Goal: Task Accomplishment & Management: Manage account settings

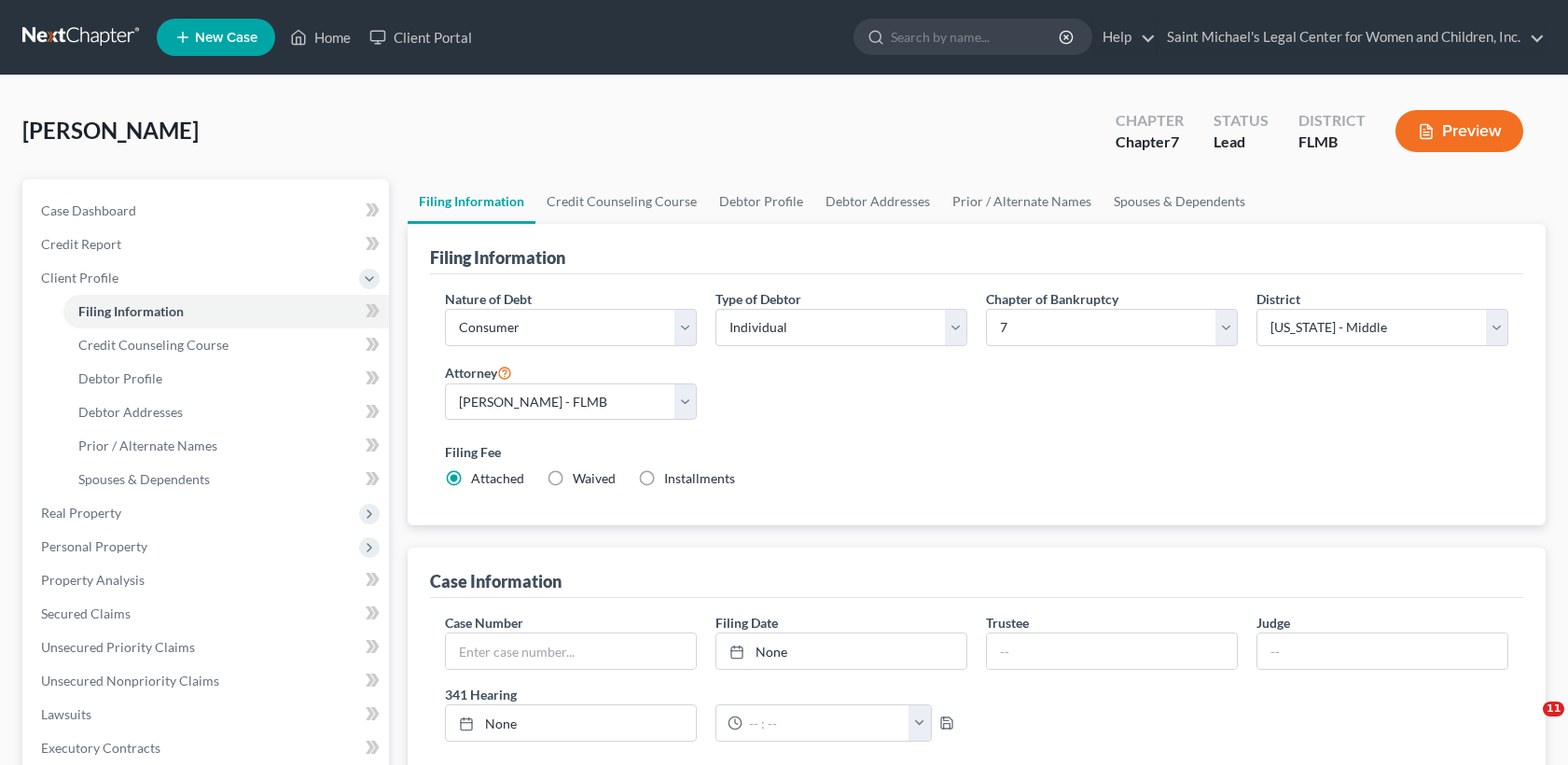
select select "1"
select select "0"
select select "15"
select select "0"
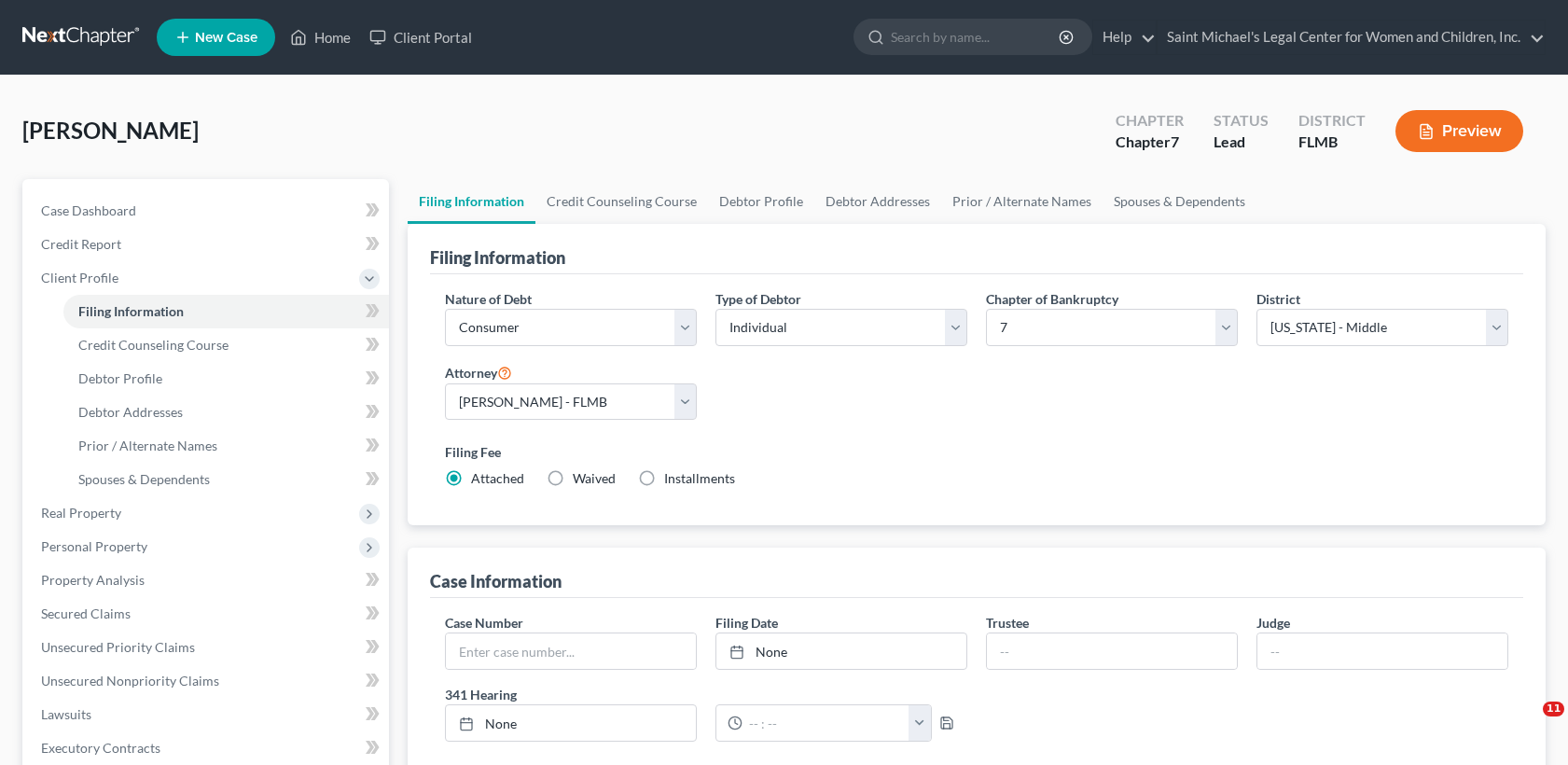
select select "9"
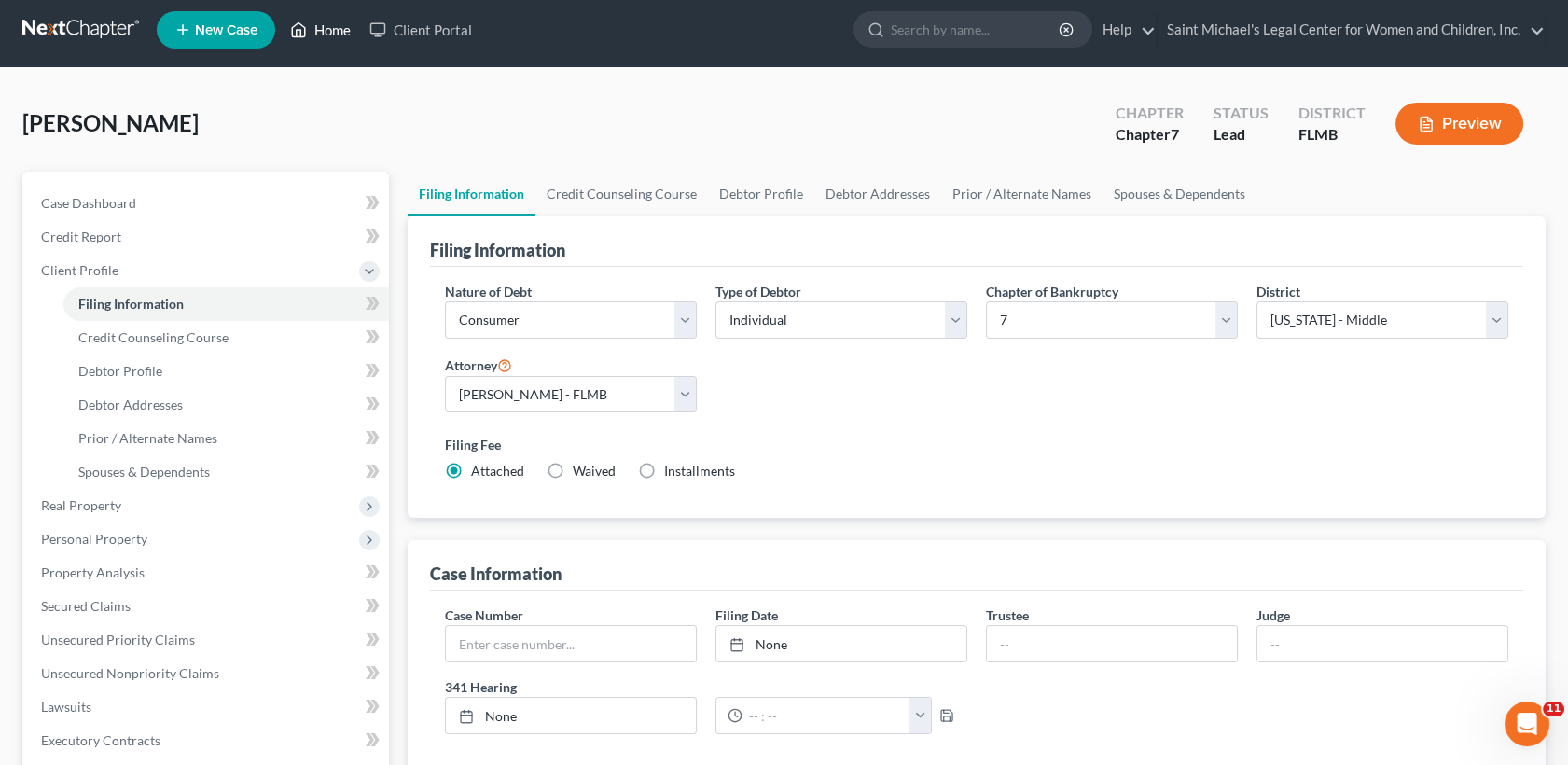
click at [304, 30] on icon at bounding box center [299, 30] width 17 height 23
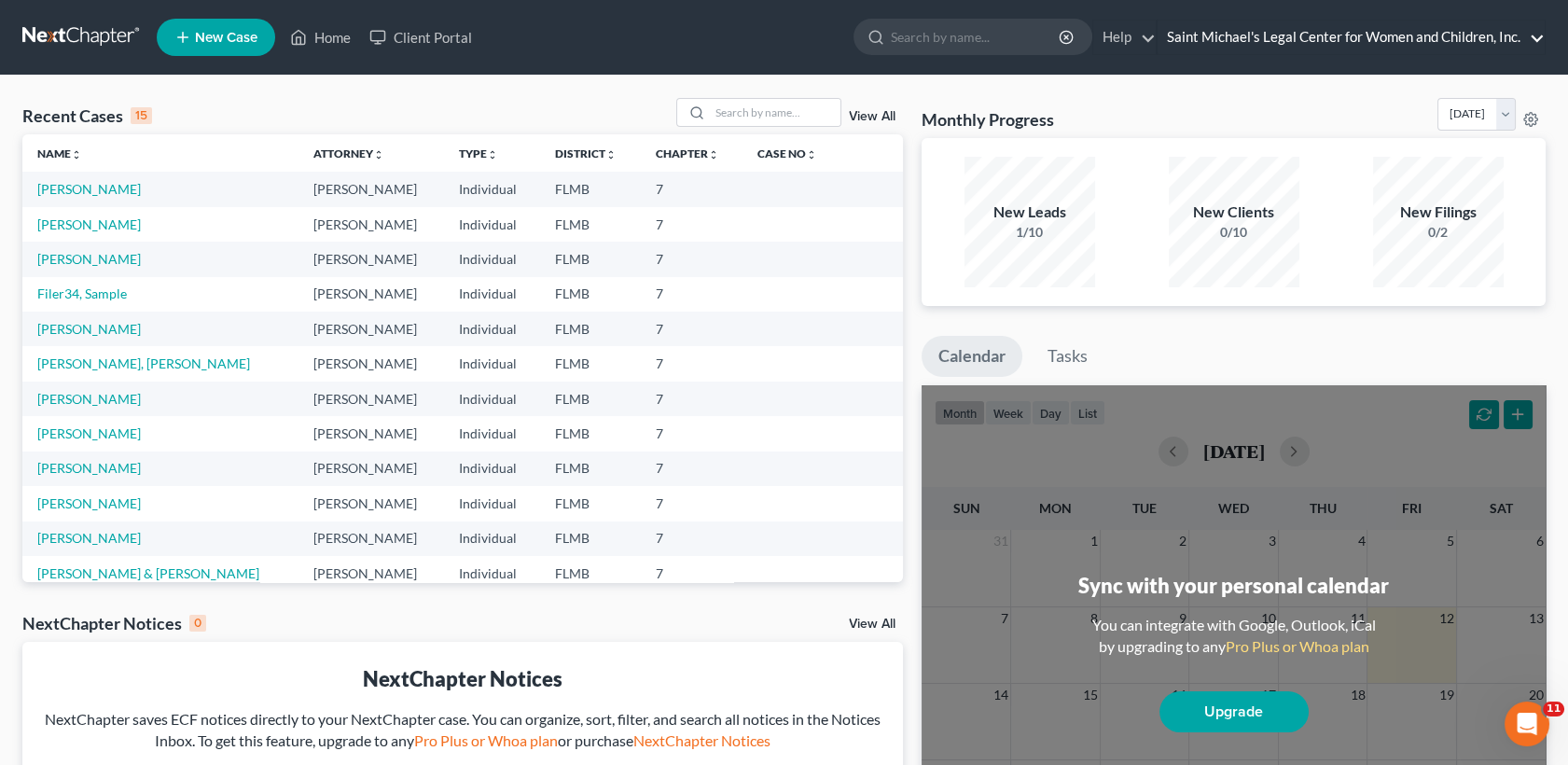
click at [1535, 34] on link "Saint Michael's Legal Center for Women and Children, Inc." at bounding box center [1351, 38] width 387 height 34
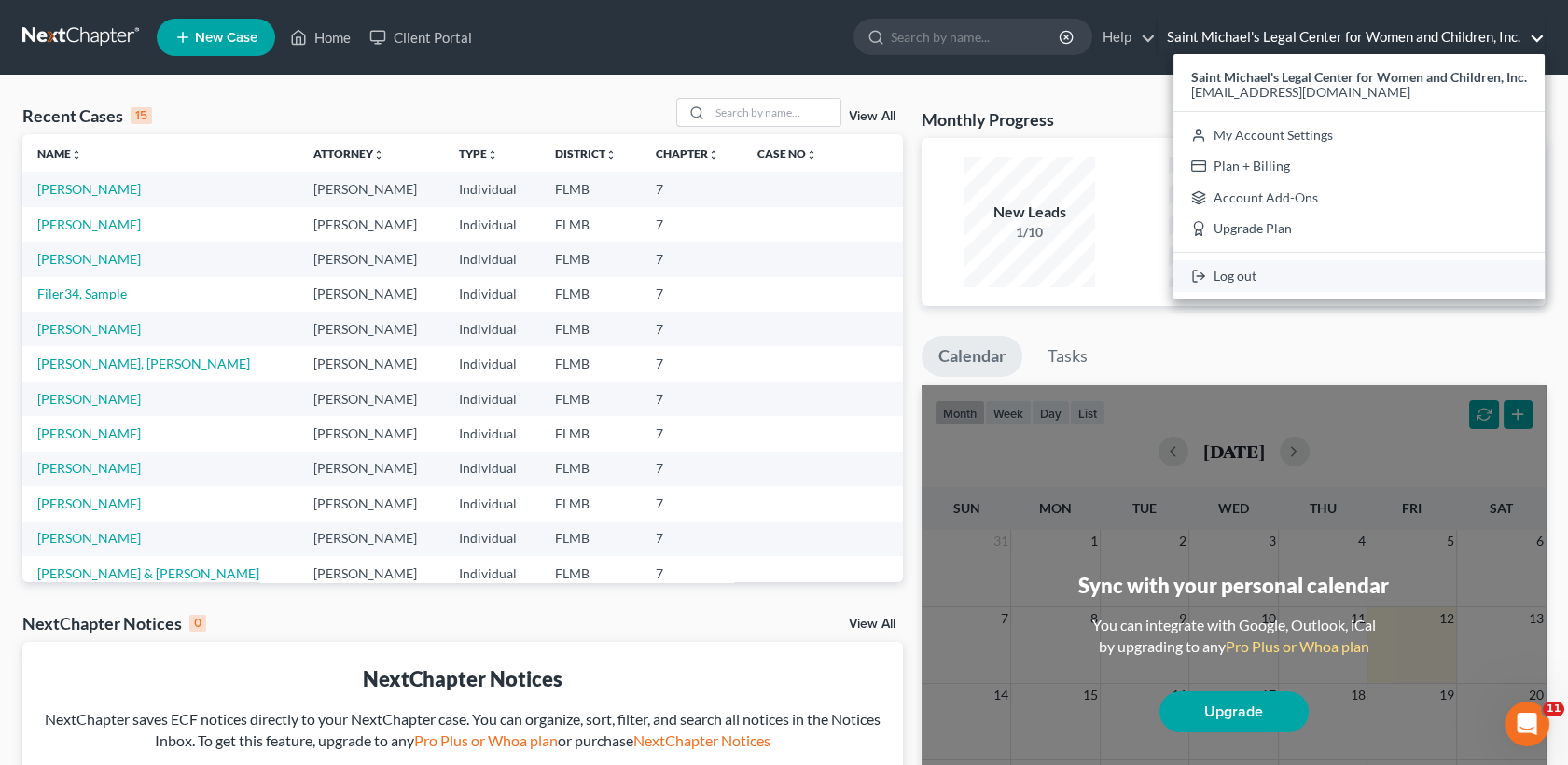
click at [1247, 277] on link "Log out" at bounding box center [1359, 276] width 371 height 32
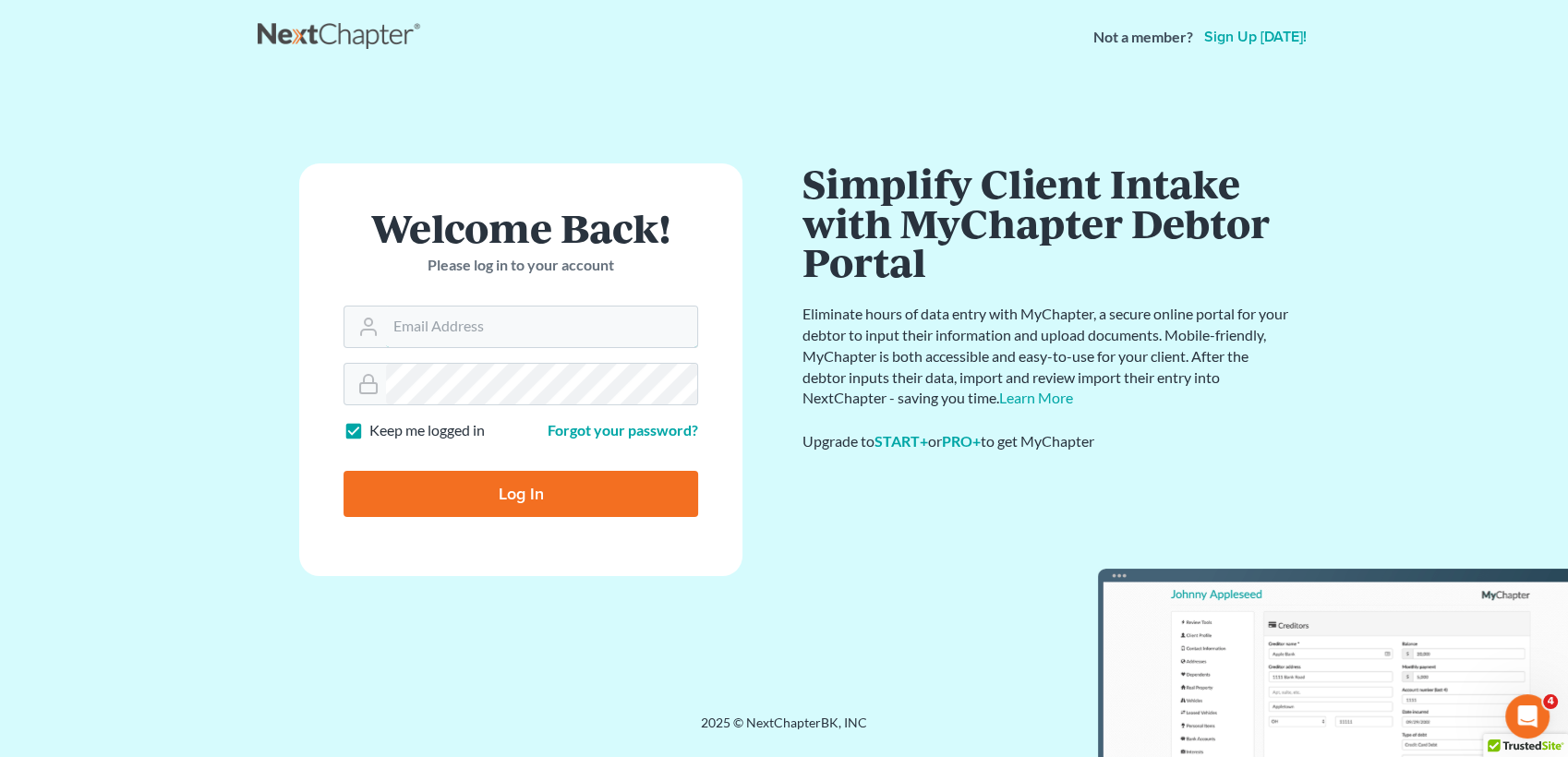
type input "[EMAIL_ADDRESS][DOMAIN_NAME]"
click at [549, 485] on input "Log In" at bounding box center [520, 494] width 354 height 47
type input "Thinking..."
